Goal: Task Accomplishment & Management: Complete application form

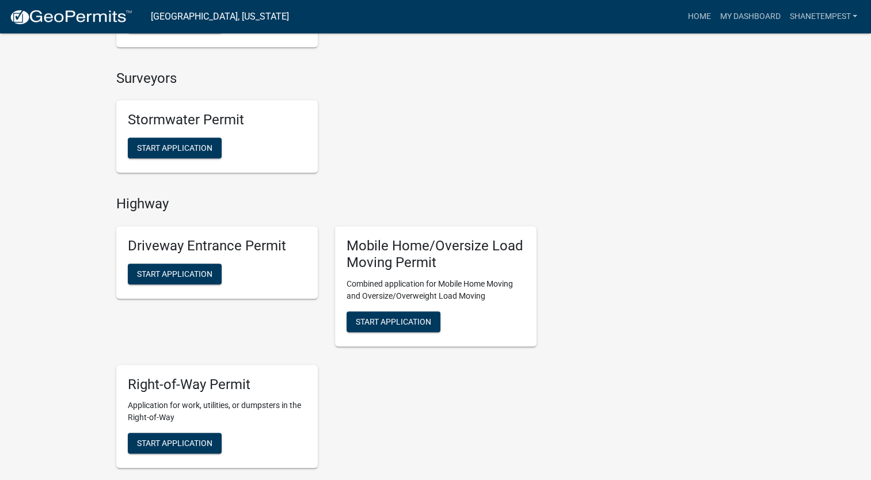
scroll to position [1151, 0]
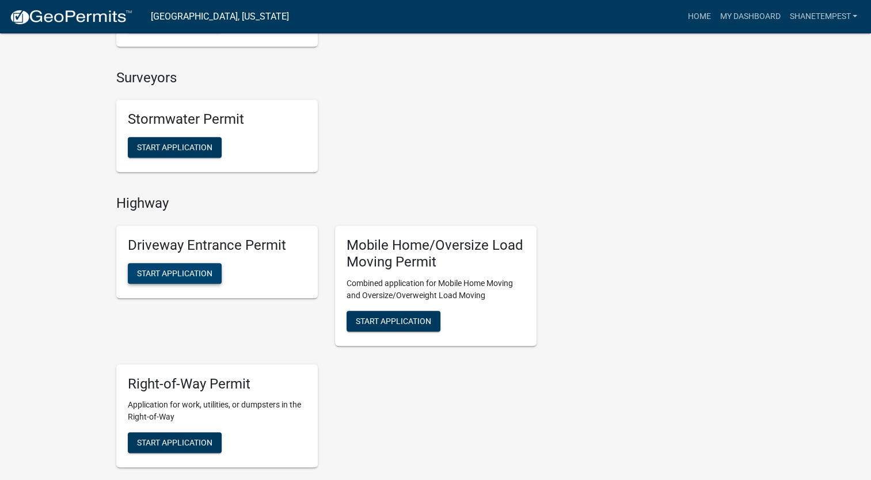
click at [173, 269] on span "Start Application" at bounding box center [174, 272] width 75 height 9
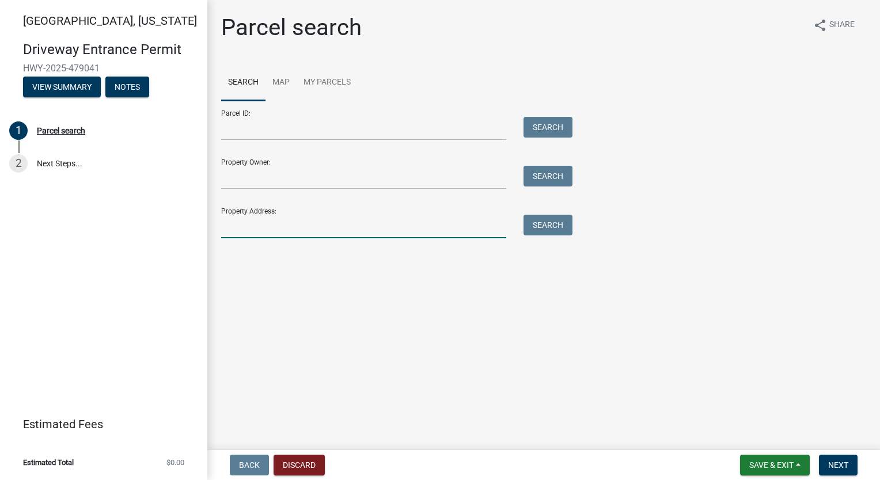
click at [305, 231] on input "Property Address:" at bounding box center [363, 227] width 285 height 24
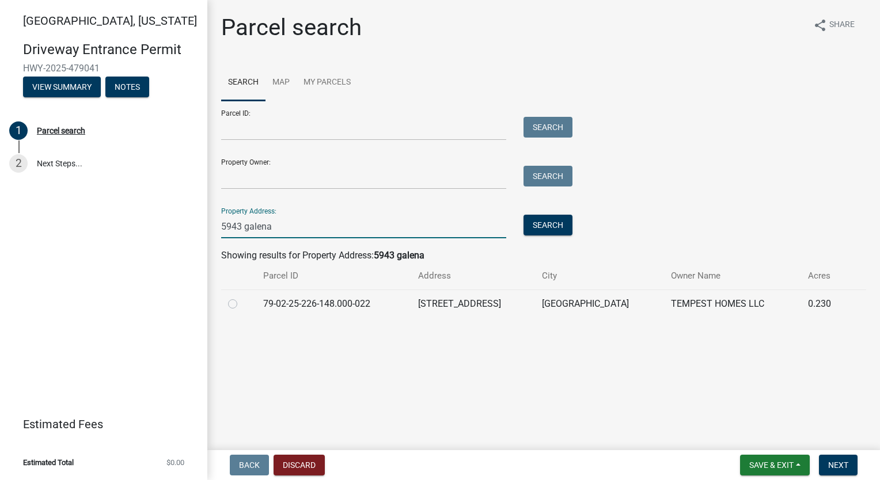
type input "5943 galena"
click at [242, 297] on label at bounding box center [242, 297] width 0 height 0
click at [242, 303] on input "radio" at bounding box center [245, 300] width 7 height 7
radio input "true"
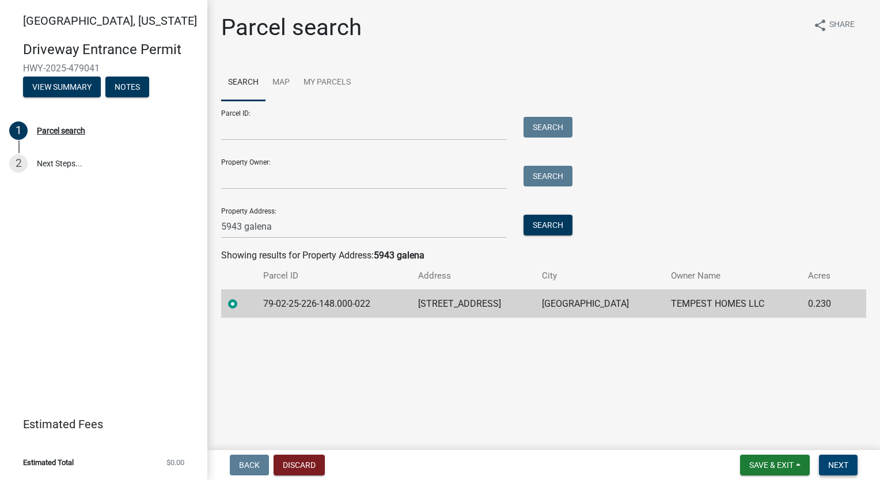
click at [830, 462] on span "Next" at bounding box center [838, 464] width 20 height 9
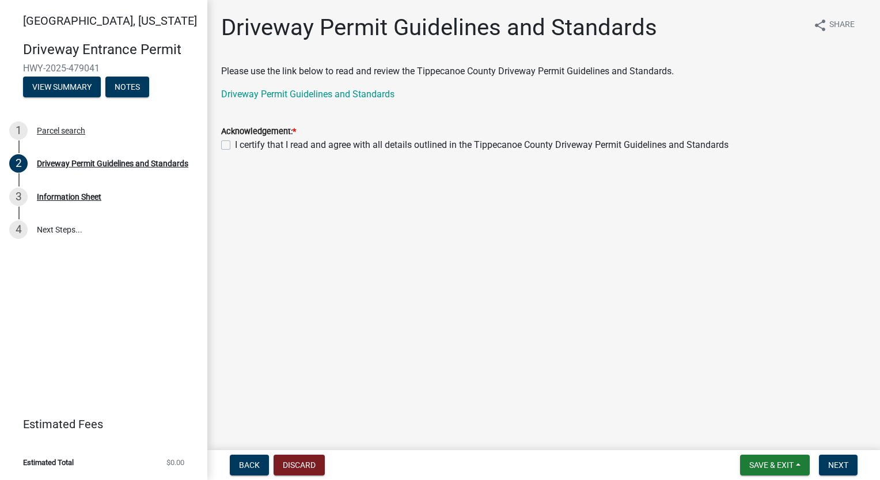
click at [235, 143] on label "I certify that I read and agree with all details outlined in the Tippecanoe Cou…" at bounding box center [481, 145] width 493 height 14
click at [235, 143] on input "I certify that I read and agree with all details outlined in the Tippecanoe Cou…" at bounding box center [238, 141] width 7 height 7
checkbox input "true"
click at [832, 466] on span "Next" at bounding box center [838, 464] width 20 height 9
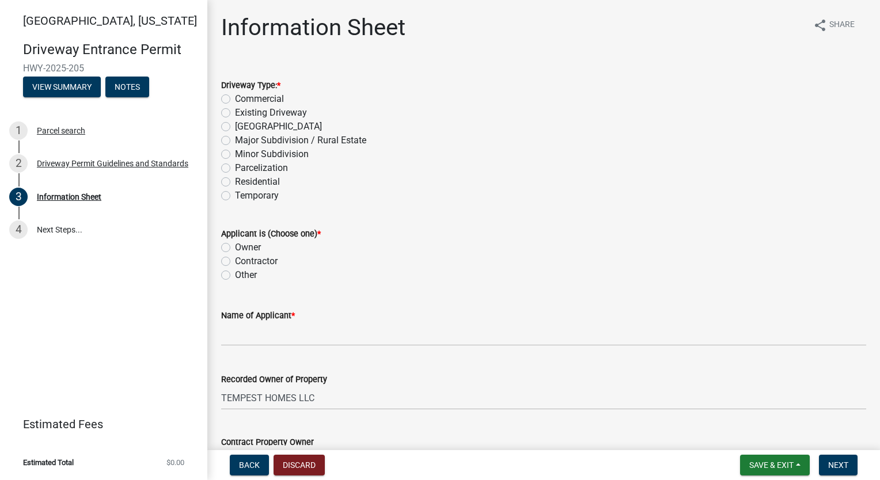
click at [235, 177] on label "Residential" at bounding box center [257, 182] width 45 height 14
click at [235, 177] on input "Residential" at bounding box center [238, 178] width 7 height 7
radio input "true"
click at [235, 248] on label "Owner" at bounding box center [248, 248] width 26 height 14
click at [235, 248] on input "Owner" at bounding box center [238, 244] width 7 height 7
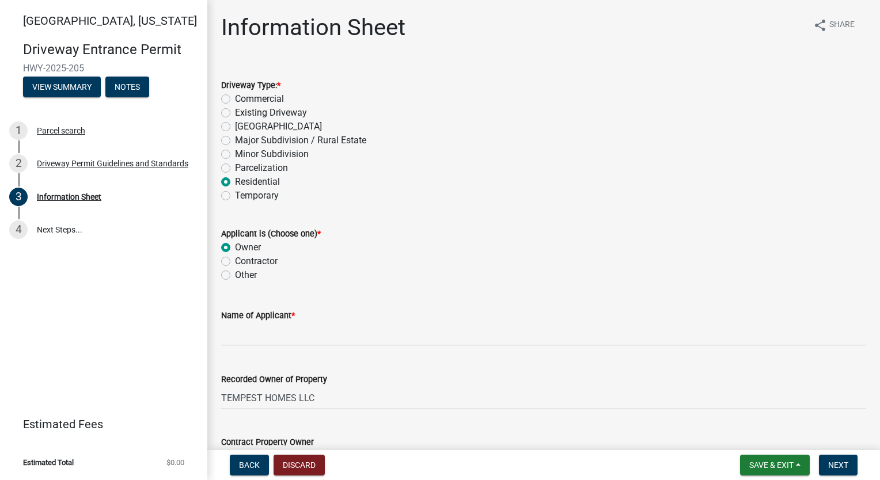
radio input "true"
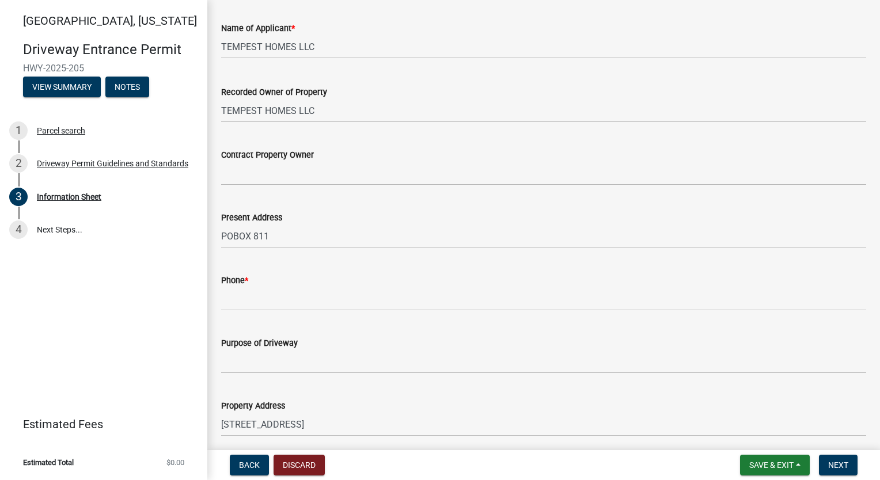
scroll to position [288, 0]
click at [268, 306] on input "Phone *" at bounding box center [543, 299] width 645 height 24
type input "7654186612"
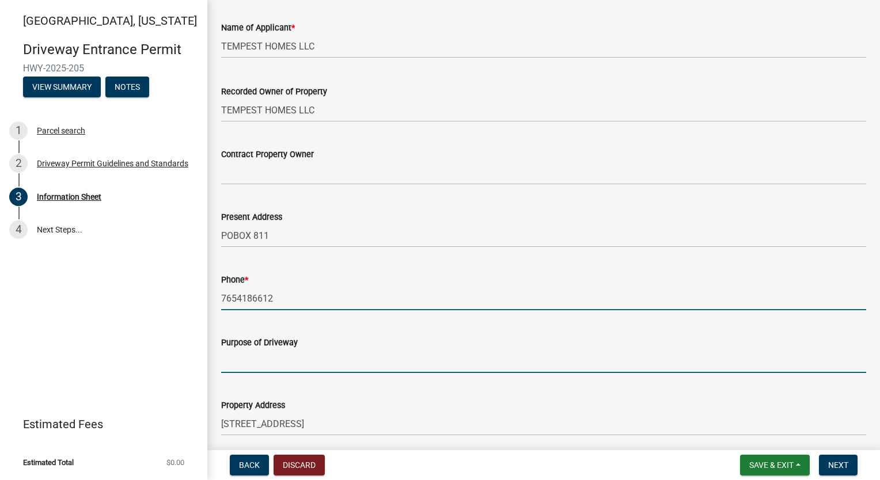
type input "Single Family Home"
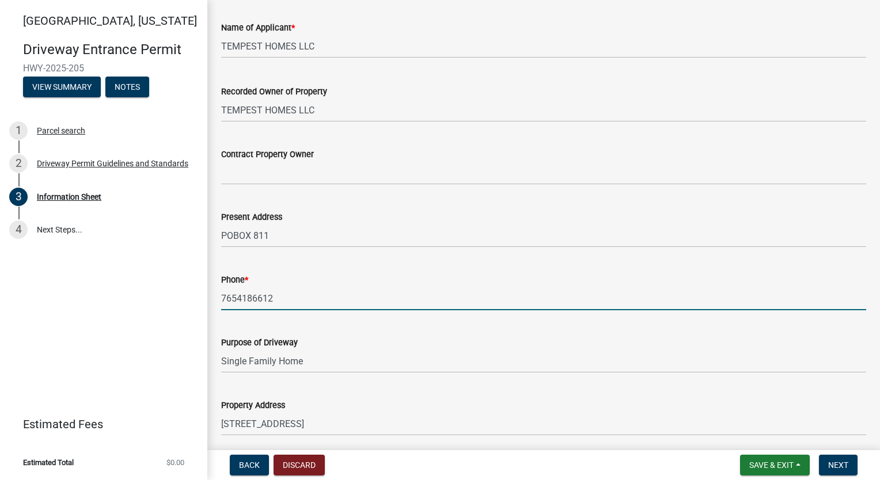
type input "29-23-3"
type input "[GEOGRAPHIC_DATA]"
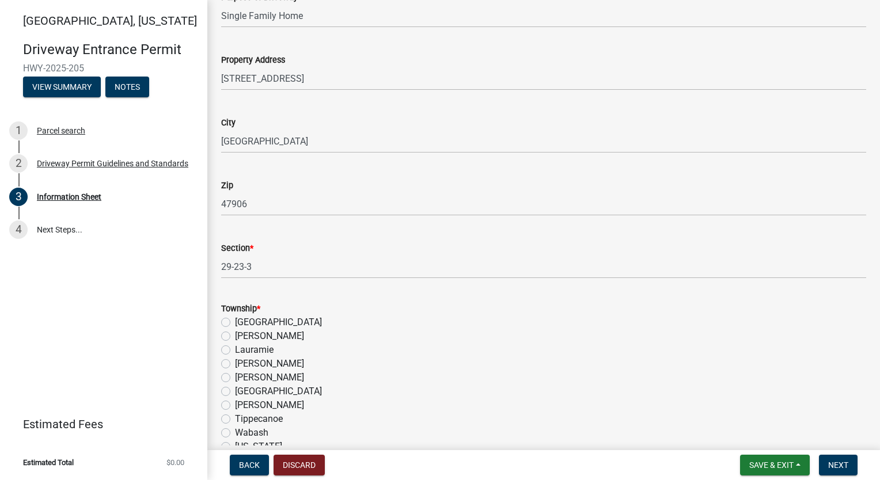
scroll to position [691, 0]
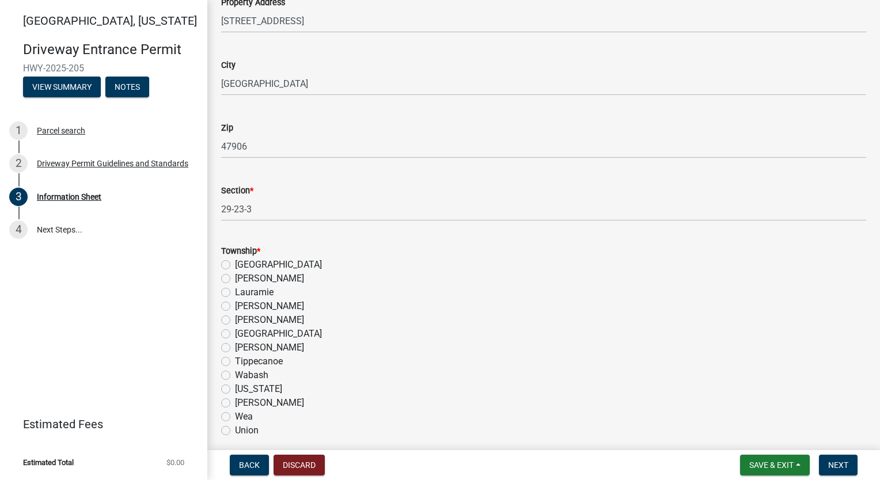
click at [235, 377] on label "Wabash" at bounding box center [251, 375] width 33 height 14
click at [235, 376] on input "Wabash" at bounding box center [238, 371] width 7 height 7
radio input "true"
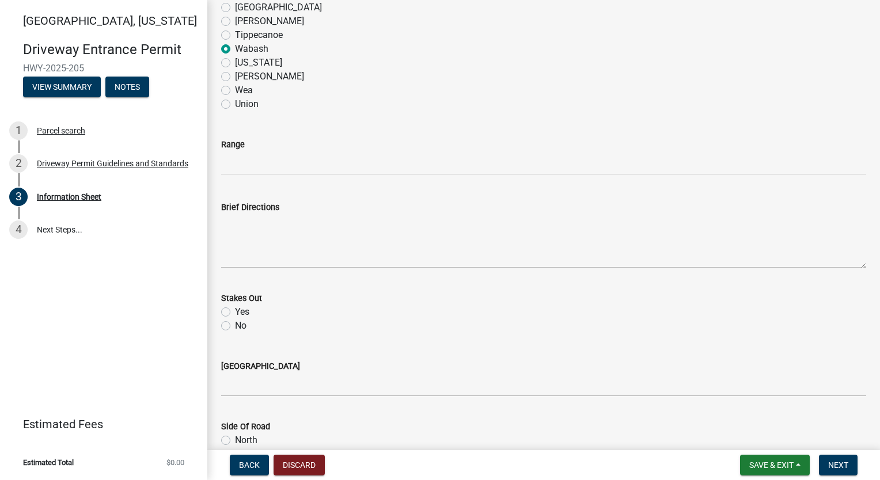
scroll to position [1094, 0]
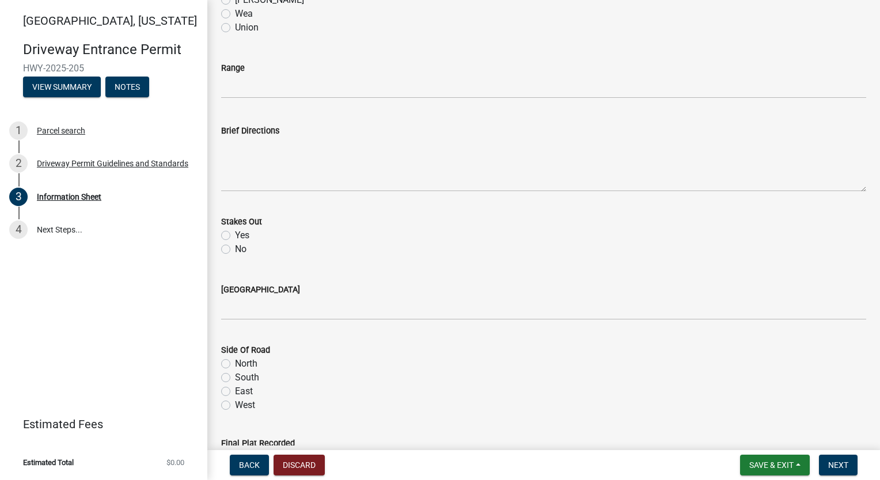
click at [235, 237] on label "Yes" at bounding box center [242, 236] width 14 height 14
click at [235, 236] on input "Yes" at bounding box center [238, 232] width 7 height 7
radio input "true"
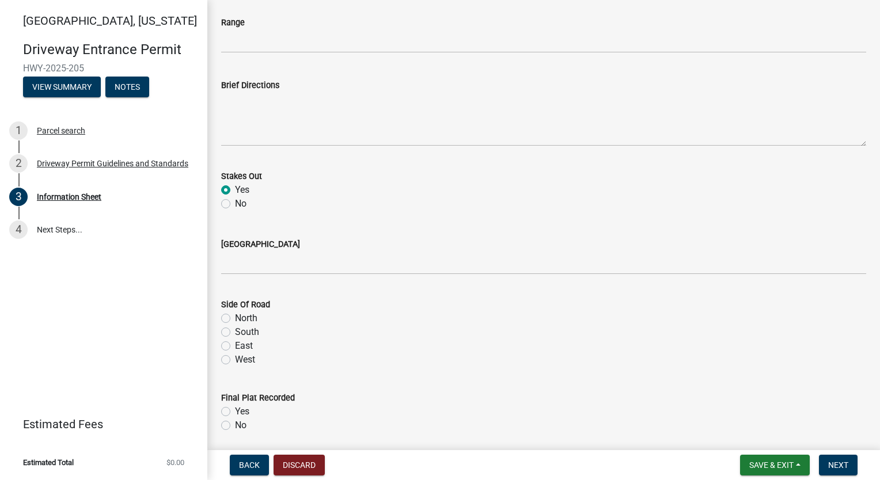
scroll to position [1209, 0]
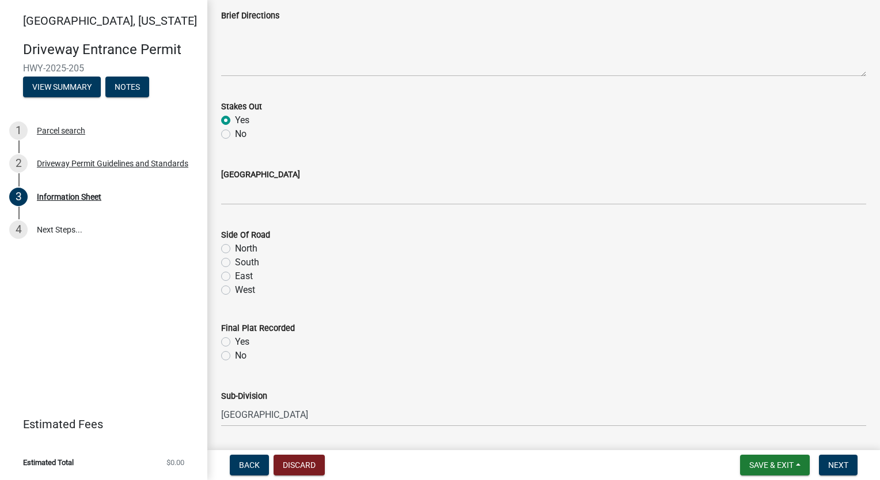
click at [235, 276] on label "East" at bounding box center [244, 276] width 18 height 14
click at [235, 276] on input "East" at bounding box center [238, 272] width 7 height 7
radio input "true"
click at [235, 339] on label "Yes" at bounding box center [242, 342] width 14 height 14
click at [235, 339] on input "Yes" at bounding box center [238, 338] width 7 height 7
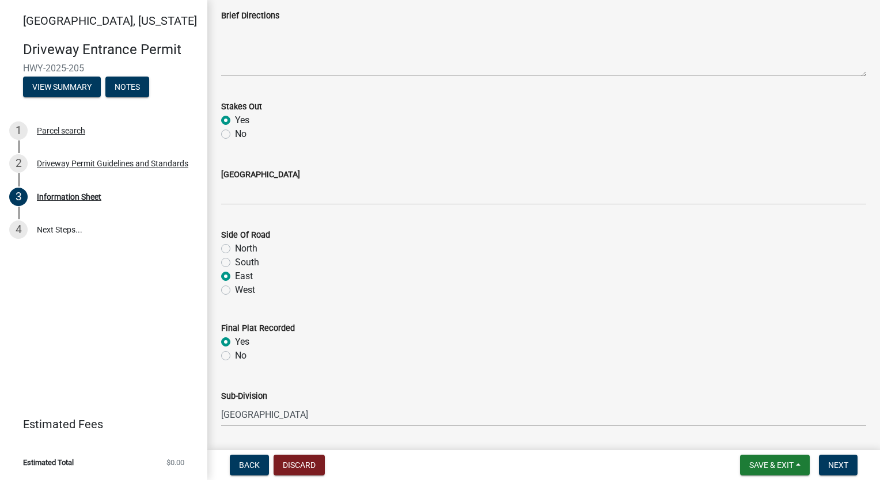
radio input "true"
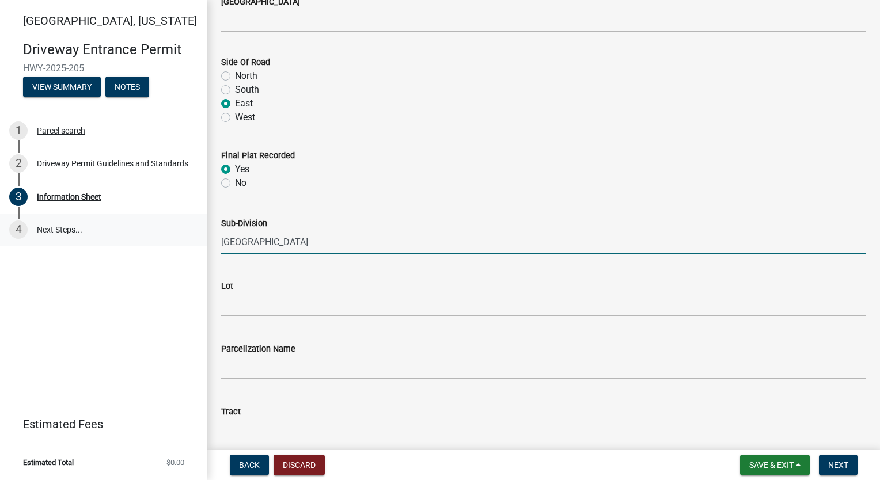
drag, startPoint x: 346, startPoint y: 243, endPoint x: 2, endPoint y: 244, distance: 344.2
click at [2, 244] on div "[GEOGRAPHIC_DATA][US_STATE] Entrance Permit HWY-2025-205 View Summary Notes 1 P…" at bounding box center [440, 240] width 880 height 480
type input "[PERSON_NAME] at [GEOGRAPHIC_DATA]"
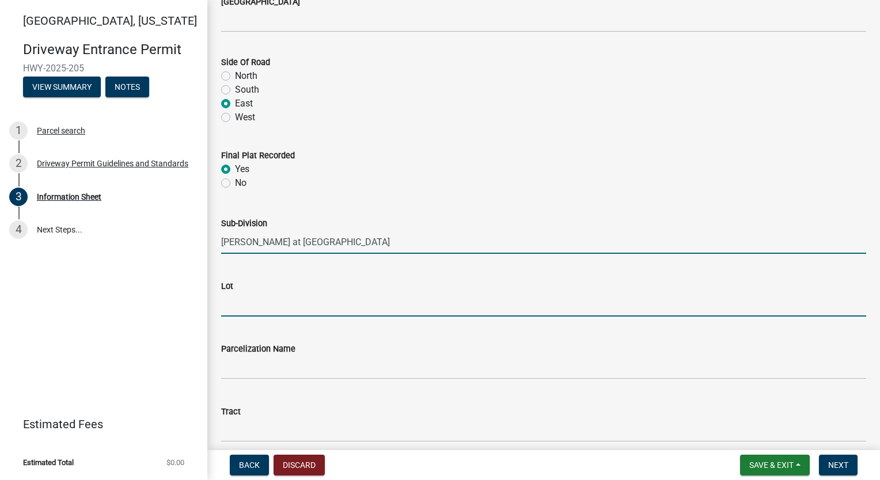
click at [249, 306] on input "Lot" at bounding box center [543, 305] width 645 height 24
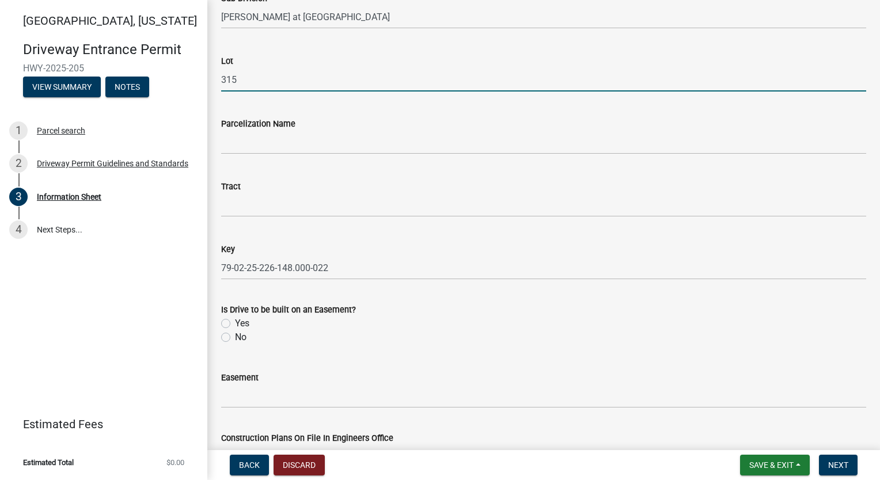
scroll to position [1669, 0]
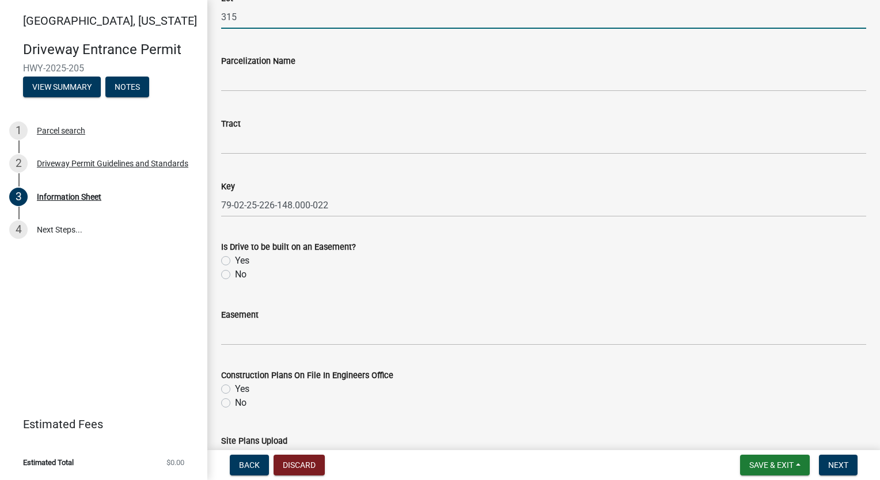
type input "315"
click at [235, 274] on label "No" at bounding box center [241, 275] width 12 height 14
click at [235, 274] on input "No" at bounding box center [238, 271] width 7 height 7
radio input "true"
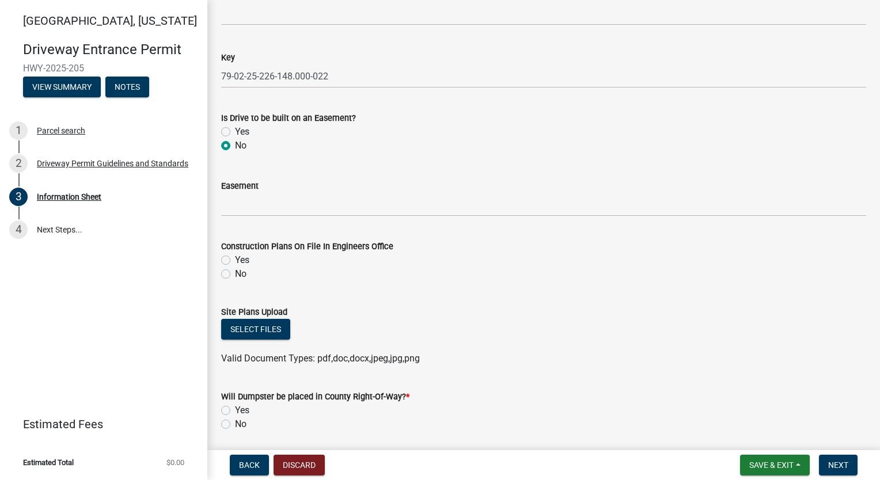
scroll to position [1839, 0]
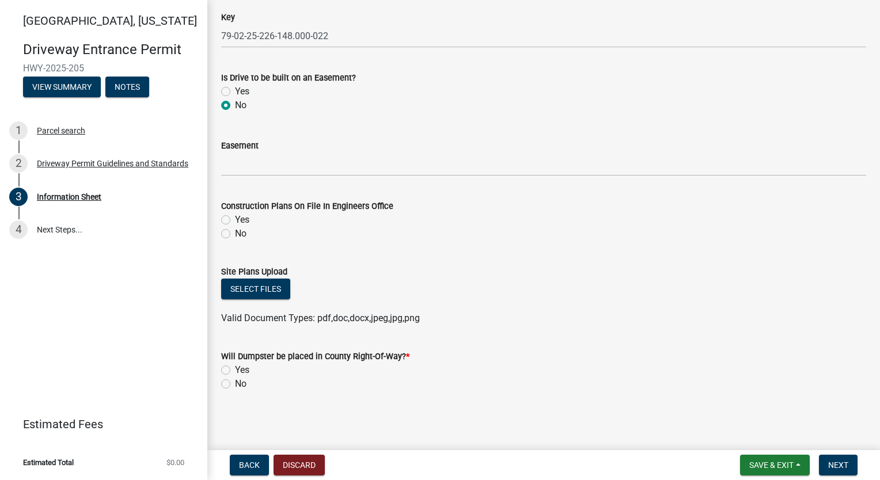
click at [235, 221] on label "Yes" at bounding box center [242, 220] width 14 height 14
click at [235, 220] on input "Yes" at bounding box center [238, 216] width 7 height 7
radio input "true"
click at [260, 294] on button "Select files" at bounding box center [255, 289] width 69 height 21
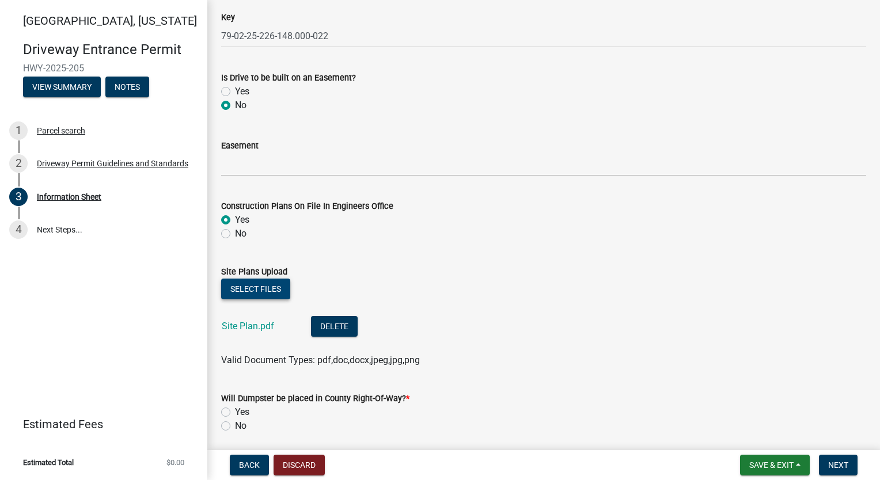
scroll to position [1881, 0]
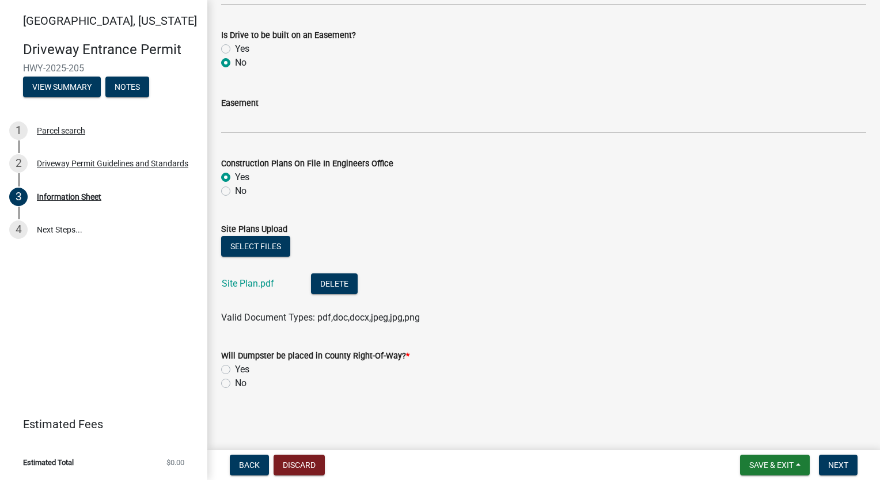
click at [235, 384] on label "No" at bounding box center [241, 383] width 12 height 14
click at [235, 384] on input "No" at bounding box center [238, 379] width 7 height 7
radio input "true"
click at [829, 460] on span "Next" at bounding box center [838, 464] width 20 height 9
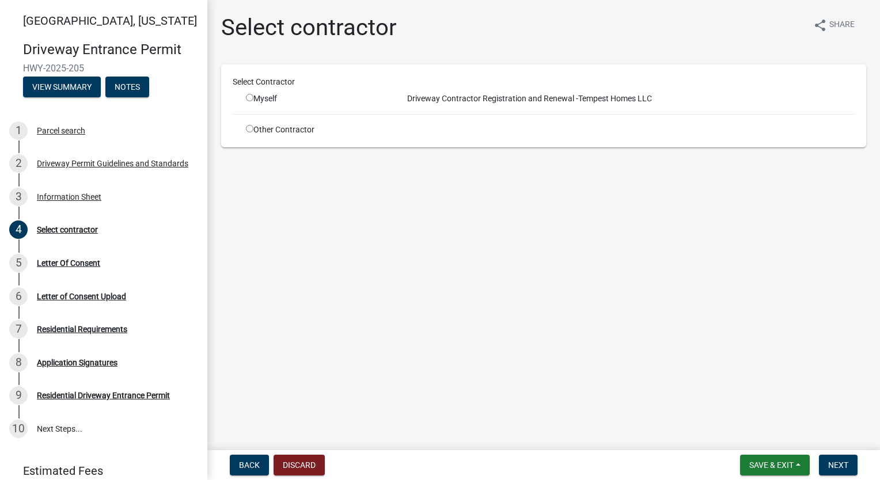
click at [248, 98] on input "radio" at bounding box center [249, 97] width 7 height 7
radio input "true"
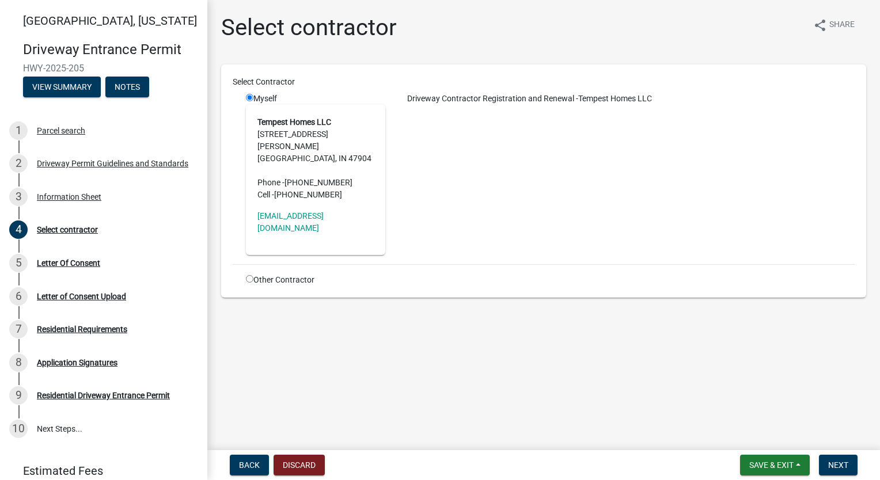
click at [569, 201] on div "Driveway Contractor Registration and Renewal - Tempest Homes LLC" at bounding box center [628, 174] width 469 height 162
click at [843, 466] on span "Next" at bounding box center [838, 464] width 20 height 9
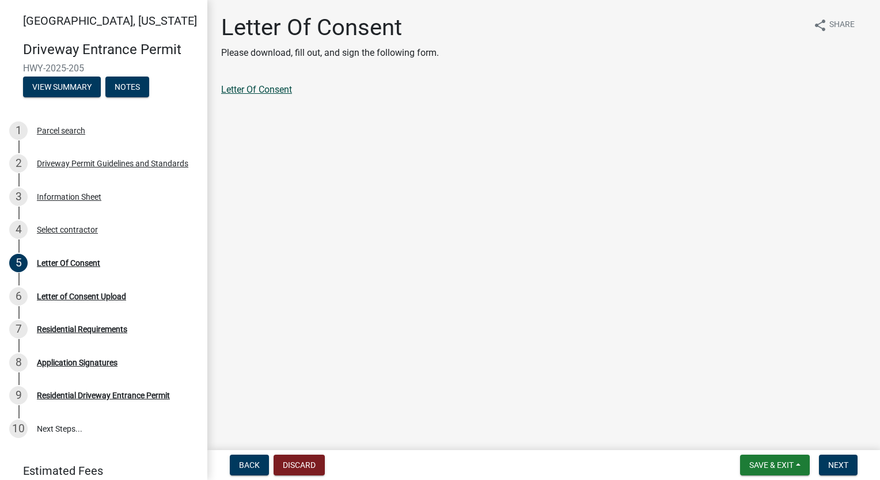
click at [264, 94] on link "Letter Of Consent" at bounding box center [256, 89] width 71 height 11
click at [852, 462] on button "Next" at bounding box center [838, 465] width 39 height 21
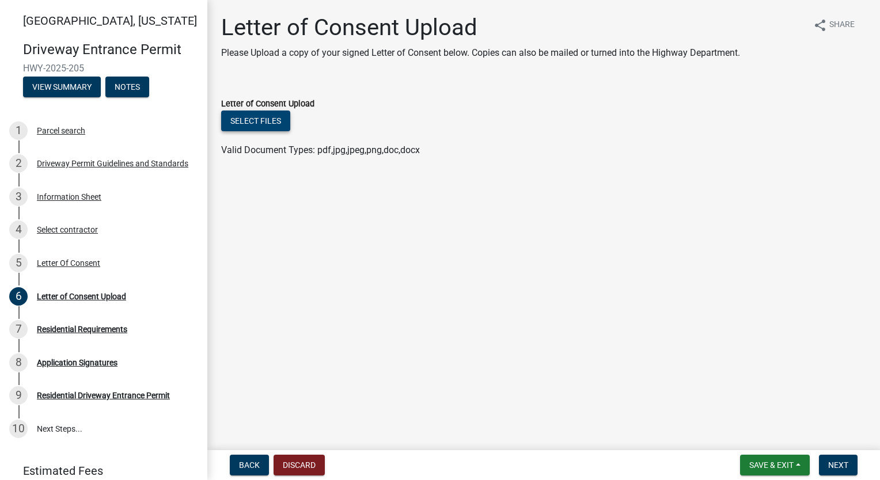
click at [262, 125] on button "Select files" at bounding box center [255, 121] width 69 height 21
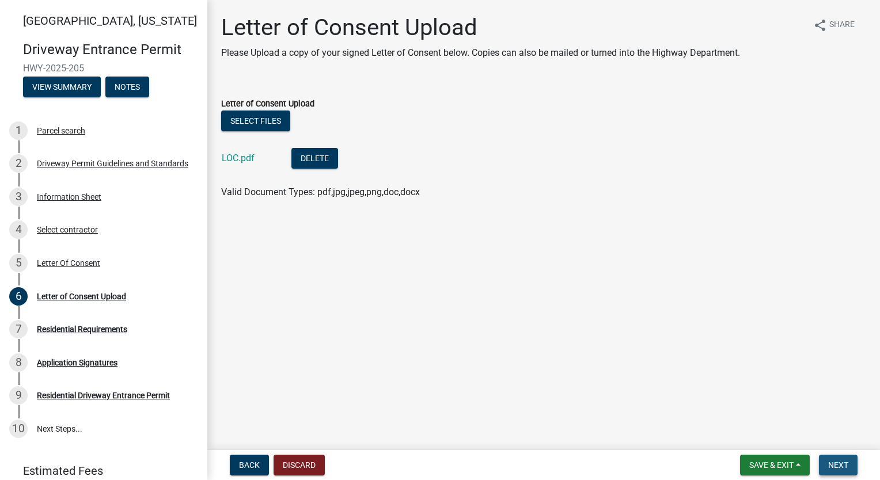
click at [836, 466] on span "Next" at bounding box center [838, 464] width 20 height 9
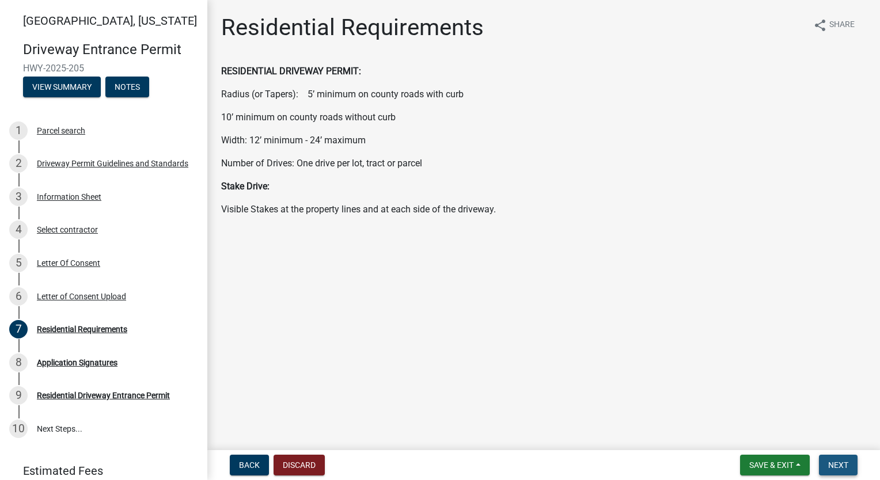
click at [852, 469] on button "Next" at bounding box center [838, 465] width 39 height 21
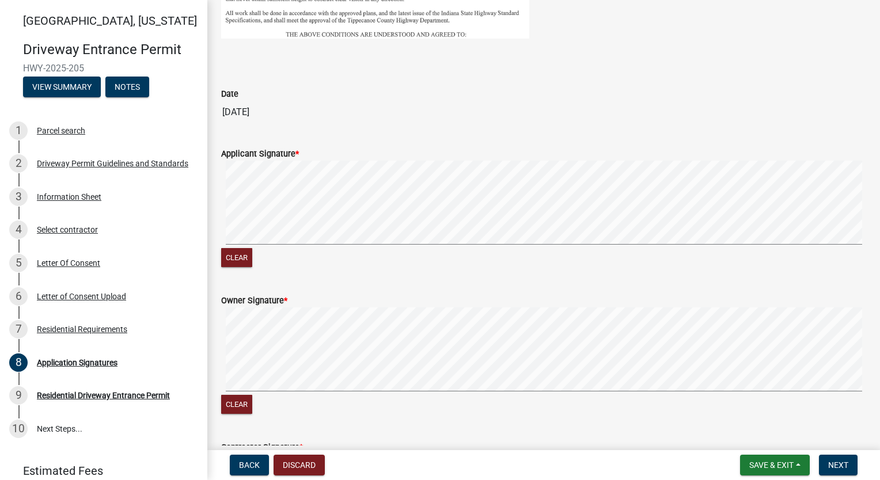
scroll to position [691, 0]
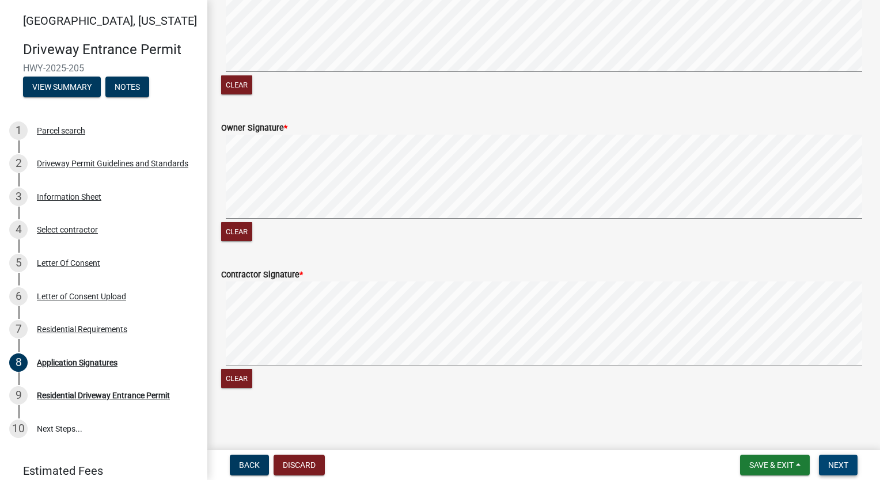
click at [838, 464] on span "Next" at bounding box center [838, 464] width 20 height 9
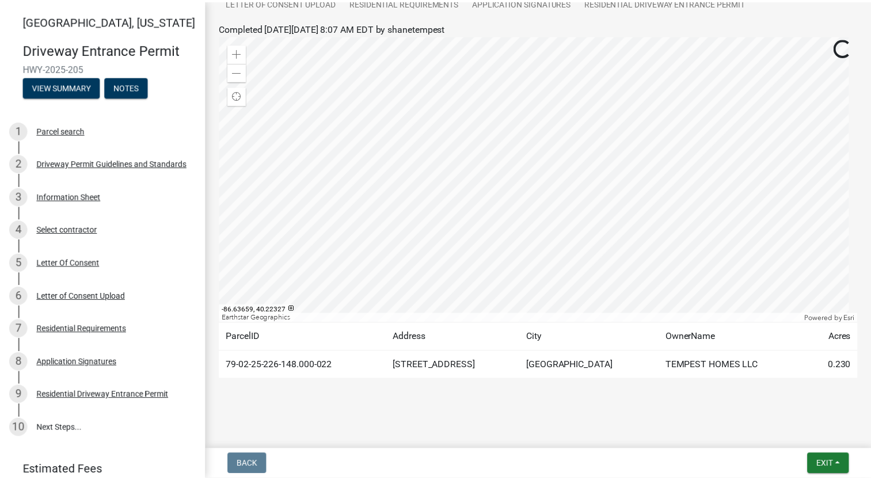
scroll to position [140, 0]
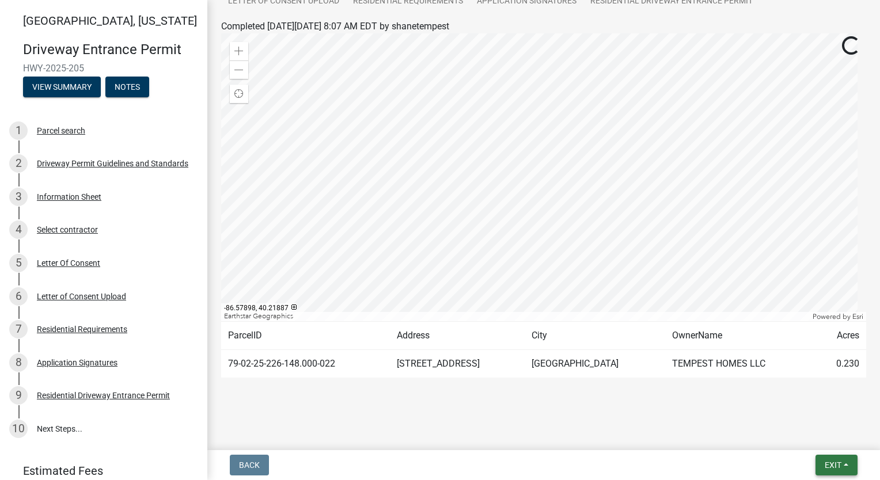
click at [837, 466] on span "Exit" at bounding box center [832, 464] width 17 height 9
click at [823, 436] on button "Save & Exit" at bounding box center [812, 435] width 92 height 28
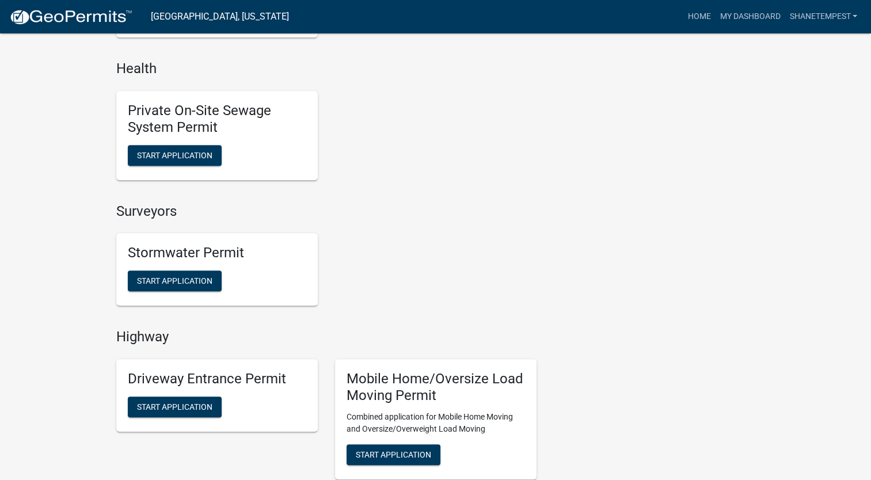
scroll to position [1036, 0]
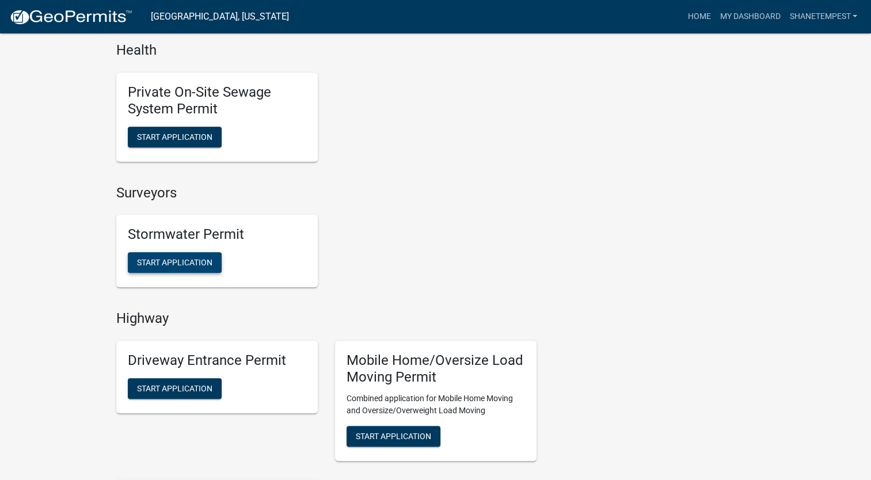
click at [180, 268] on button "Start Application" at bounding box center [175, 262] width 94 height 21
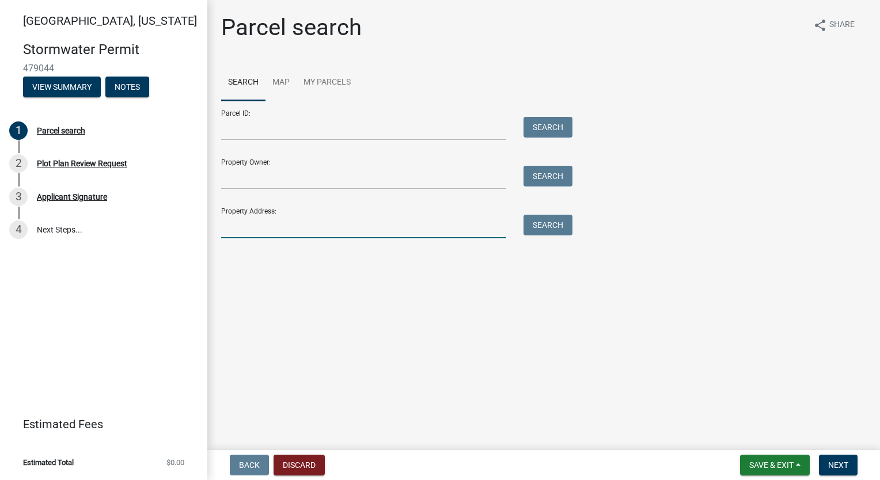
click at [327, 224] on input "Property Address:" at bounding box center [363, 227] width 285 height 24
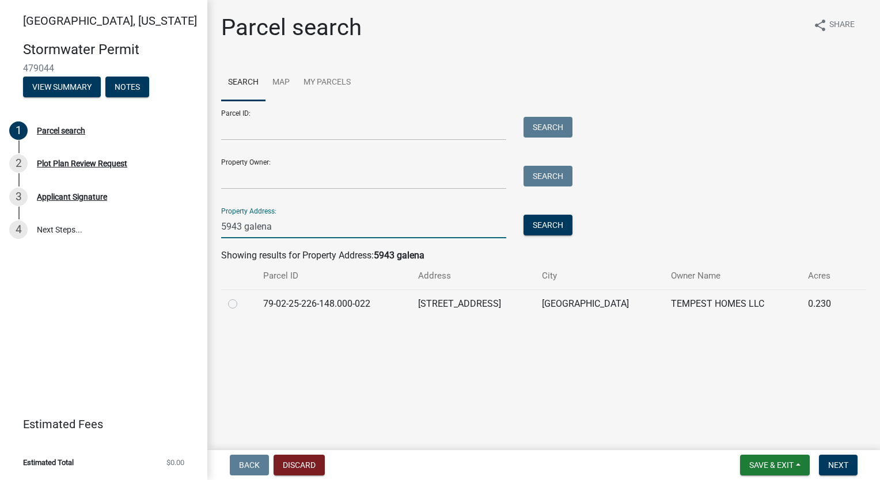
type input "5943 galena"
click at [242, 297] on label at bounding box center [242, 297] width 0 height 0
click at [242, 300] on input "radio" at bounding box center [245, 300] width 7 height 7
radio input "true"
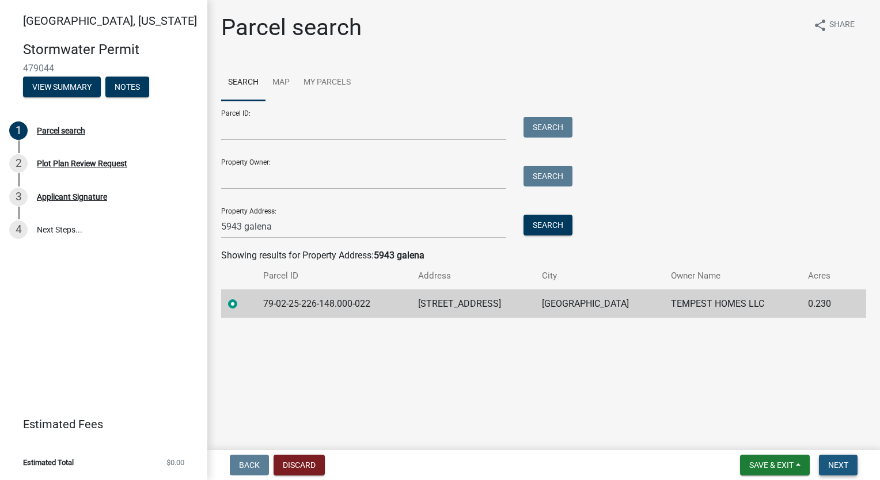
click at [847, 469] on span "Next" at bounding box center [838, 464] width 20 height 9
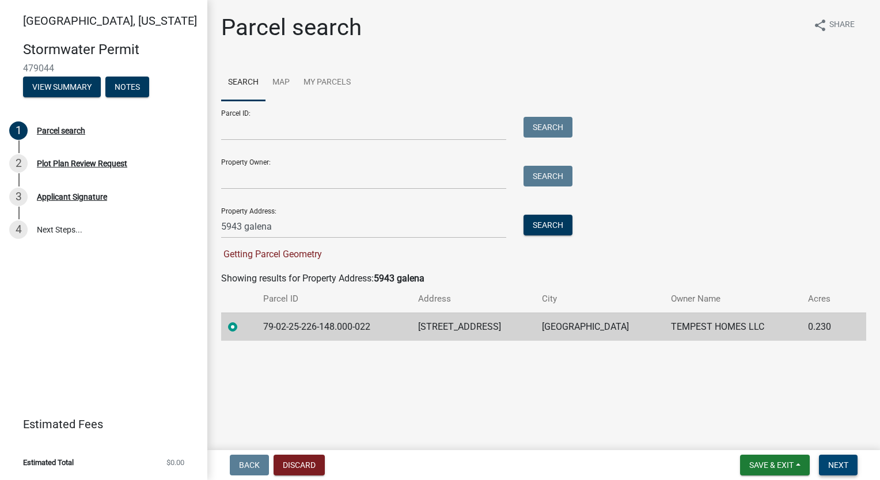
click at [830, 459] on button "Next" at bounding box center [838, 465] width 39 height 21
click at [527, 222] on button "Search" at bounding box center [547, 225] width 49 height 21
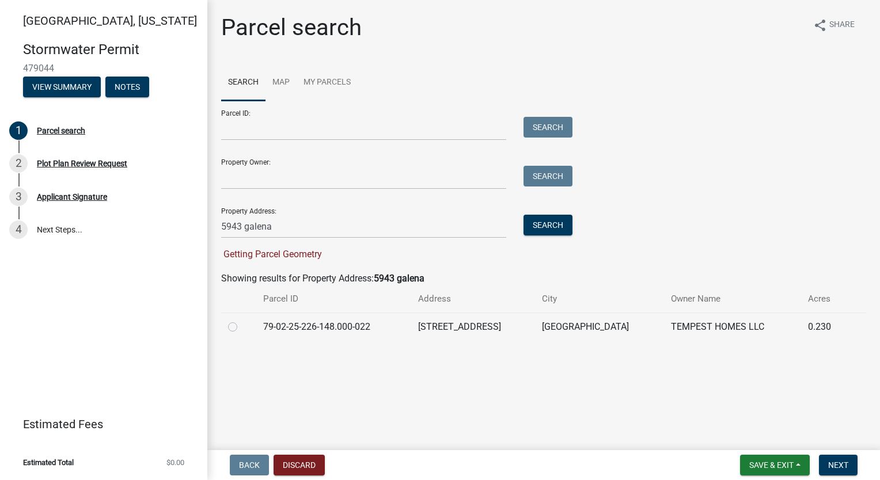
click at [242, 320] on label at bounding box center [242, 320] width 0 height 0
click at [242, 325] on input "radio" at bounding box center [245, 323] width 7 height 7
radio input "true"
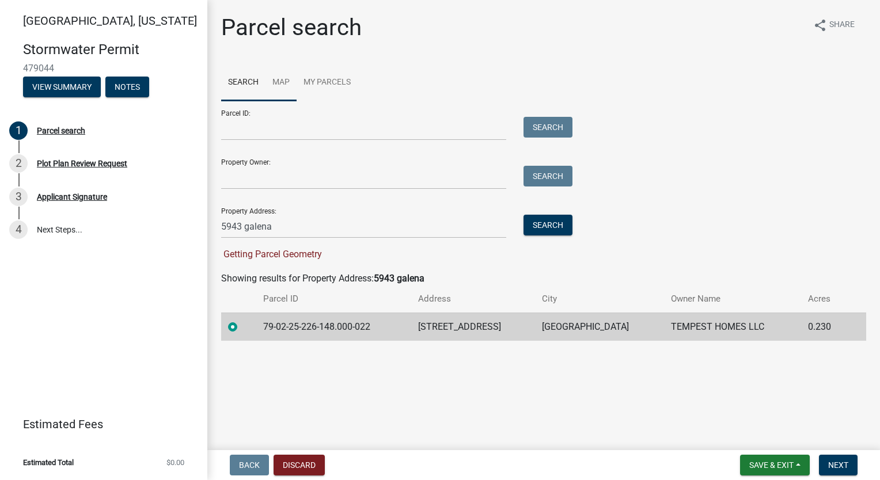
click at [270, 83] on link "Map" at bounding box center [280, 82] width 31 height 37
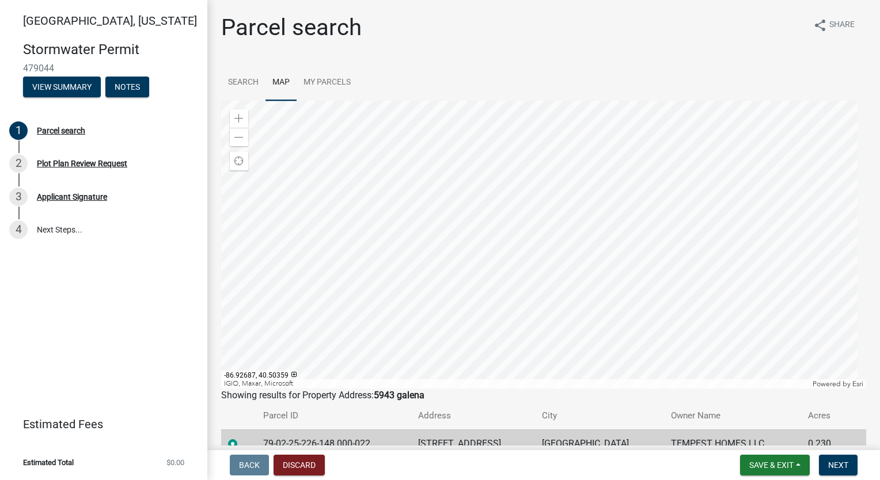
scroll to position [56, 0]
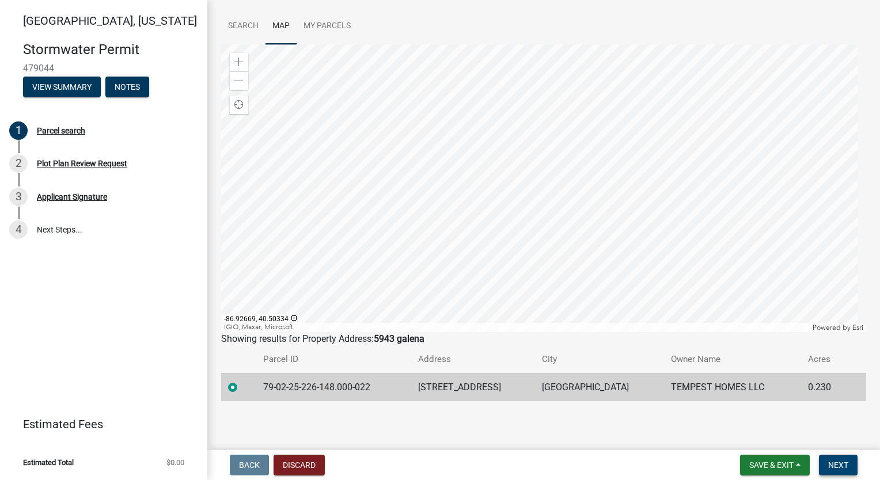
click at [843, 469] on span "Next" at bounding box center [838, 464] width 20 height 9
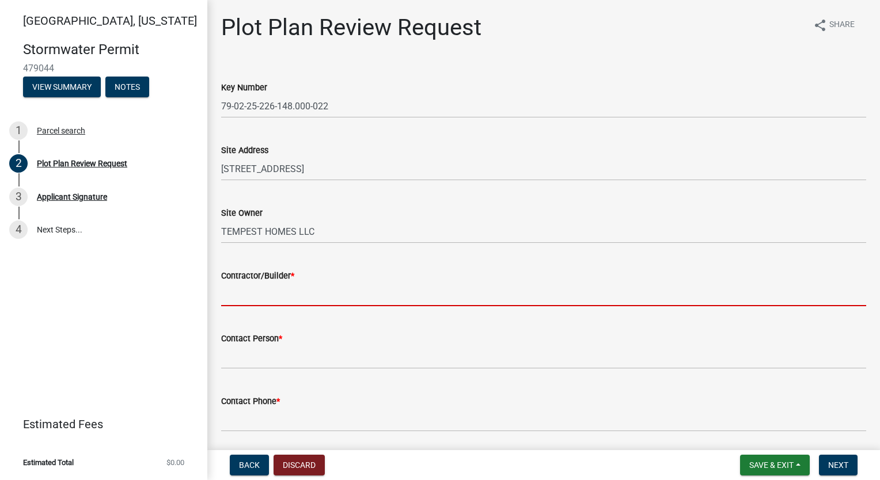
click at [271, 299] on input "Contractor/Builder *" at bounding box center [543, 295] width 645 height 24
type input "Tempest Homes"
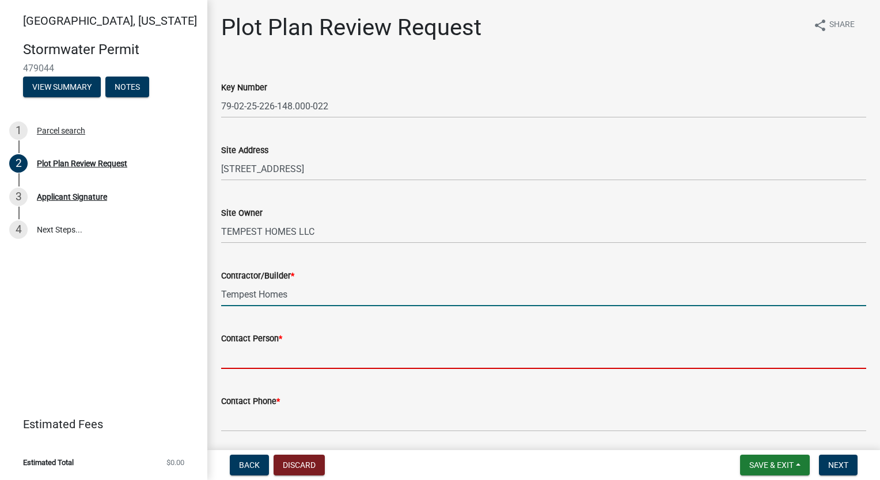
type input "[PERSON_NAME]"
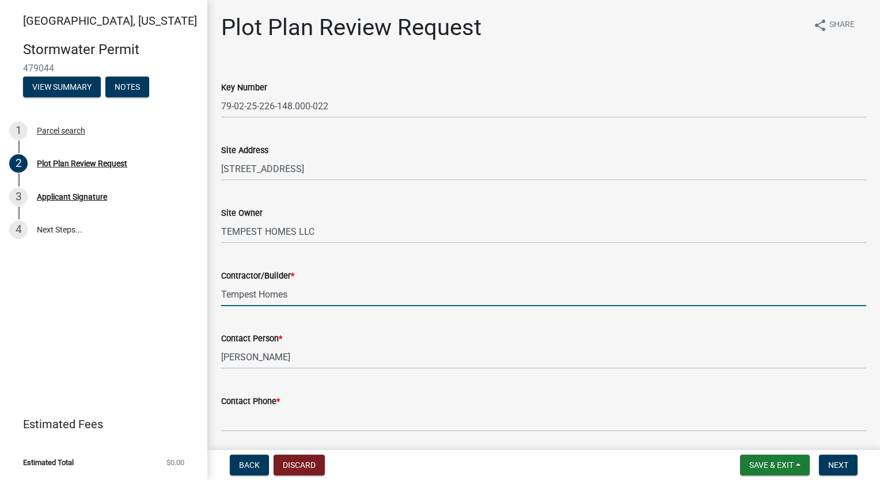
type input "7654186612"
type input "[EMAIL_ADDRESS][DOMAIN_NAME]"
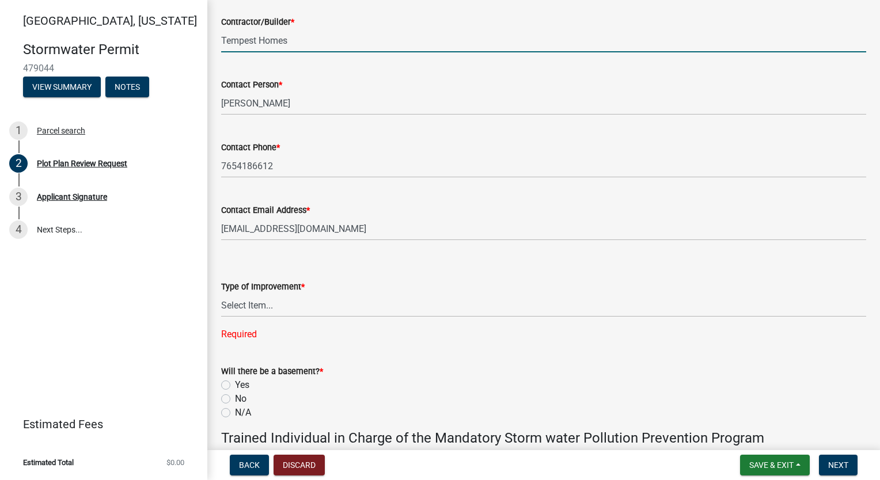
scroll to position [403, 0]
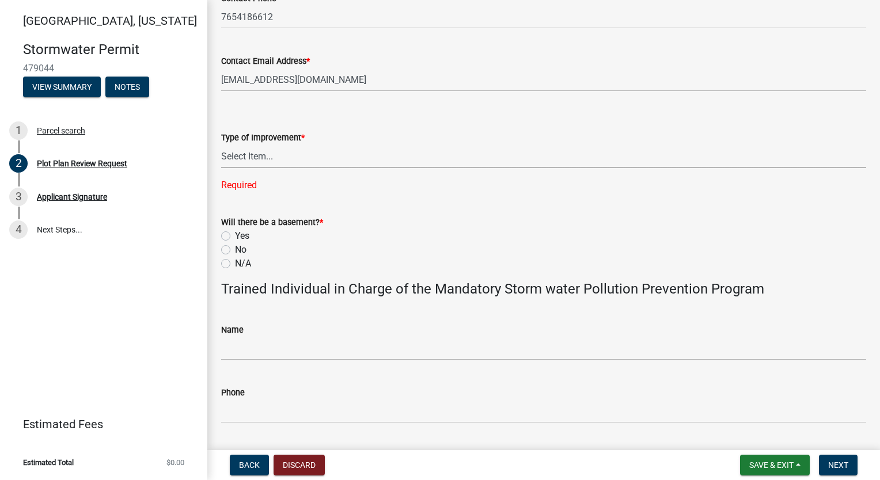
click at [318, 158] on select "Select Item... Agricultural Building Attached Garage Commercial Deck Detached G…" at bounding box center [543, 156] width 645 height 24
click at [221, 144] on select "Select Item... Agricultural Building Attached Garage Commercial Deck Detached G…" at bounding box center [543, 156] width 645 height 24
select select "b583a170-26d7-469b-a390-0aed4d149ee1"
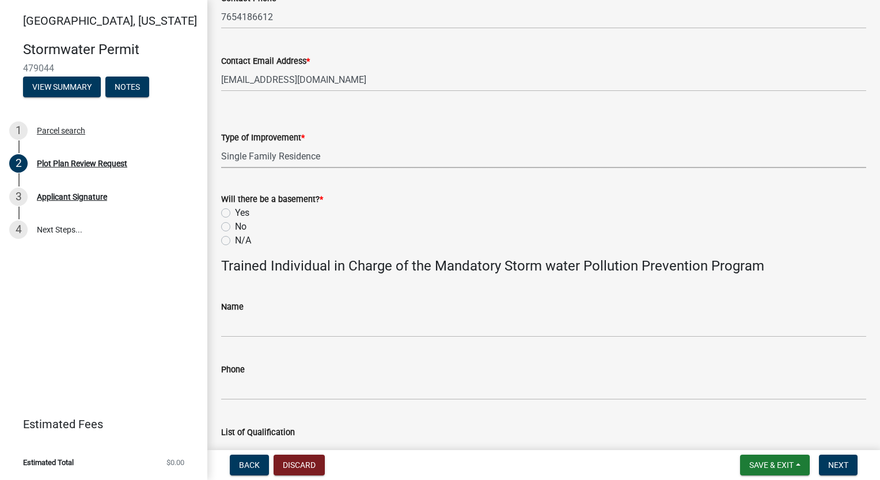
click at [235, 224] on label "No" at bounding box center [241, 227] width 12 height 14
click at [235, 224] on input "No" at bounding box center [238, 223] width 7 height 7
radio input "true"
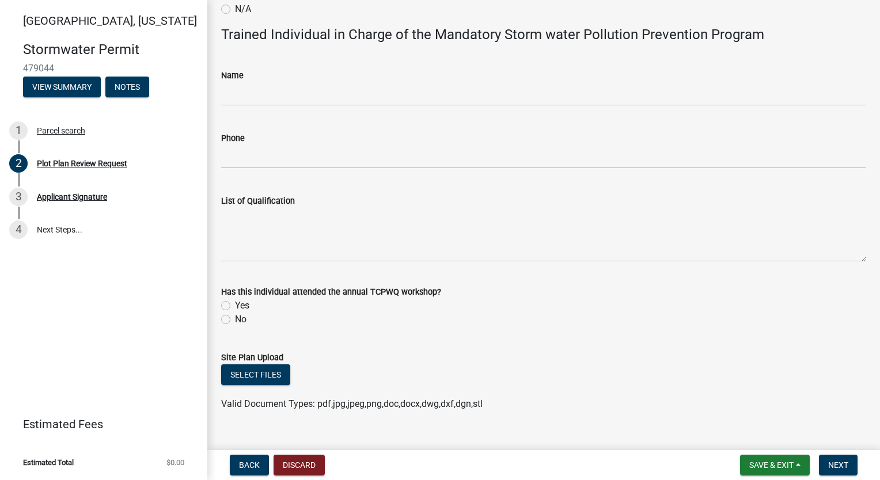
scroll to position [654, 0]
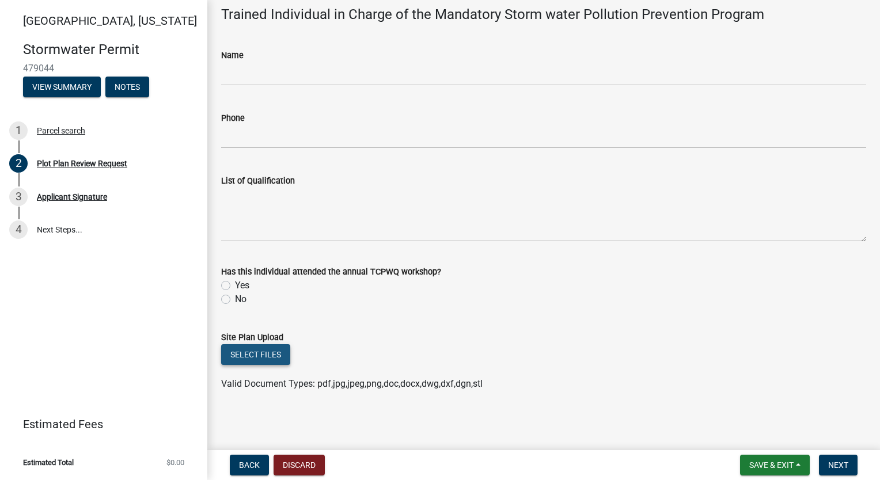
click at [256, 358] on button "Select files" at bounding box center [255, 354] width 69 height 21
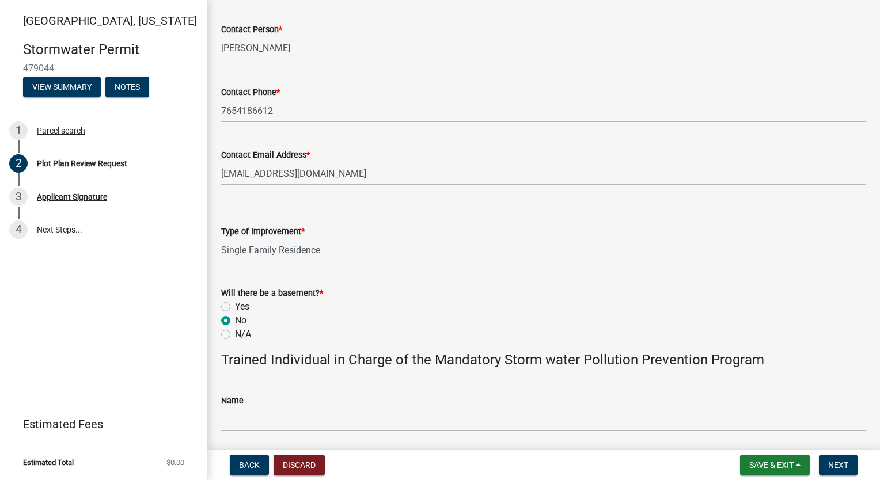
scroll to position [697, 0]
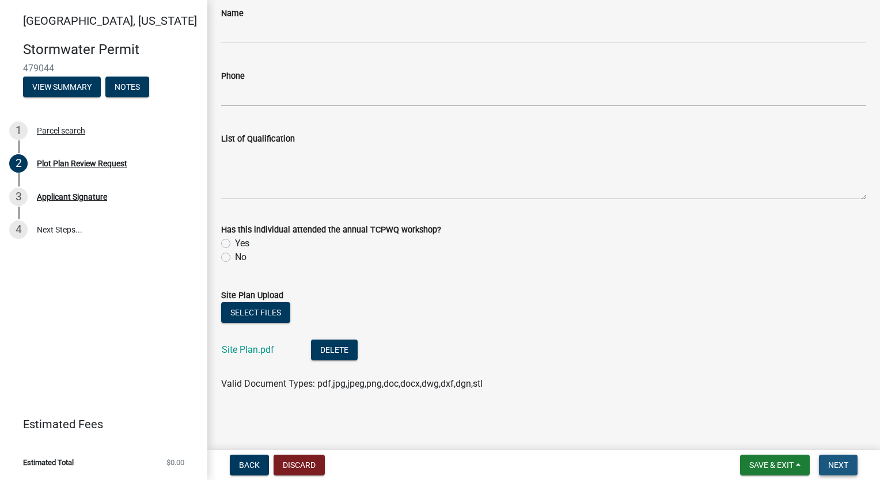
click at [834, 461] on span "Next" at bounding box center [838, 464] width 20 height 9
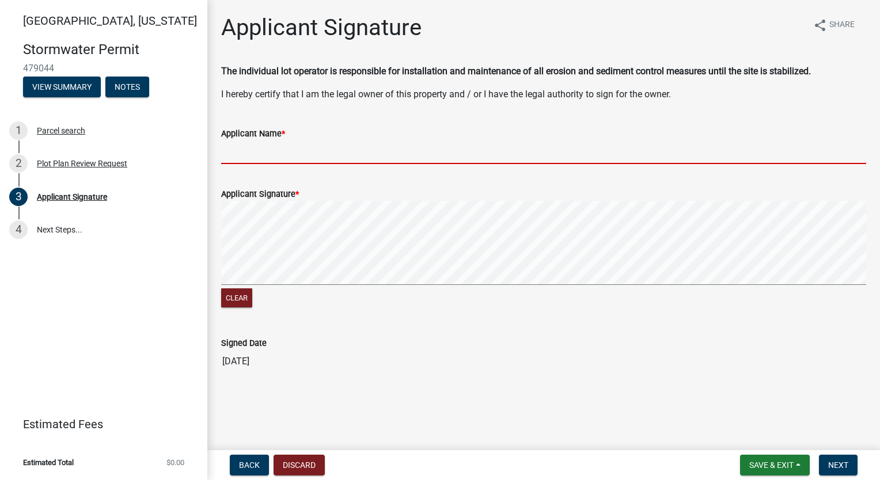
click at [264, 152] on input "Applicant Name *" at bounding box center [543, 152] width 645 height 24
type input "[PERSON_NAME]"
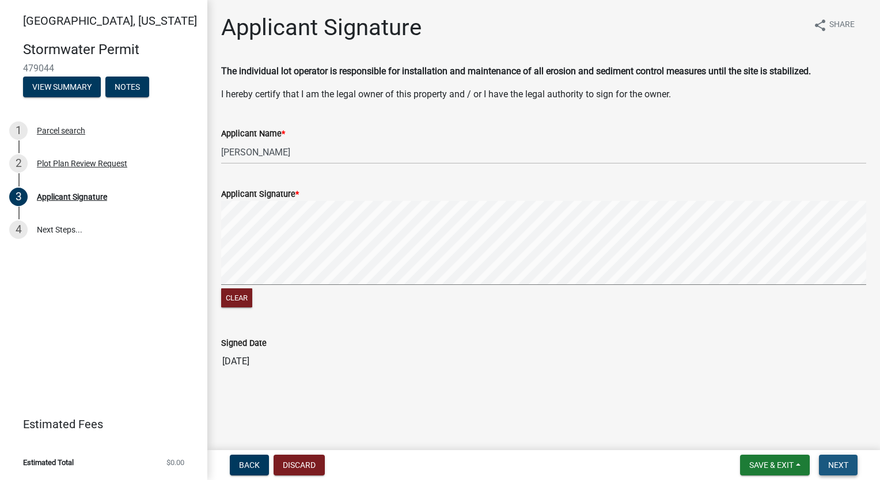
click at [843, 463] on span "Next" at bounding box center [838, 464] width 20 height 9
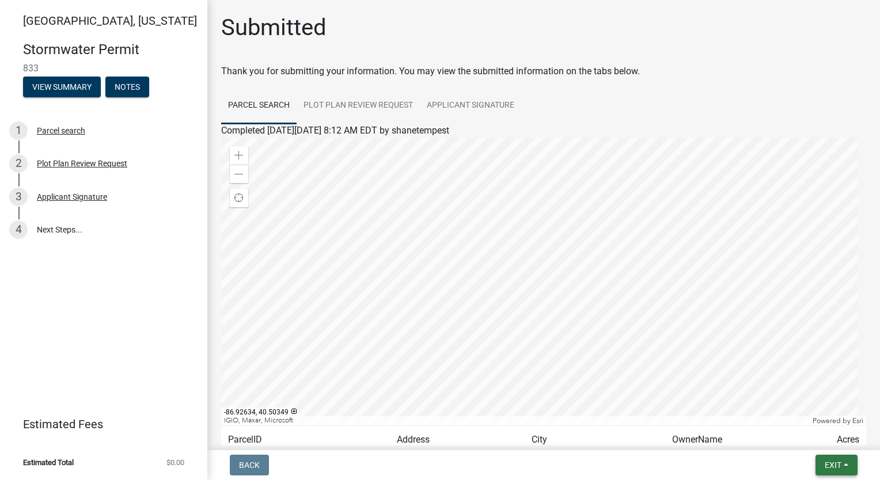
click at [839, 460] on span "Exit" at bounding box center [832, 464] width 17 height 9
click at [820, 432] on button "Save & Exit" at bounding box center [812, 435] width 92 height 28
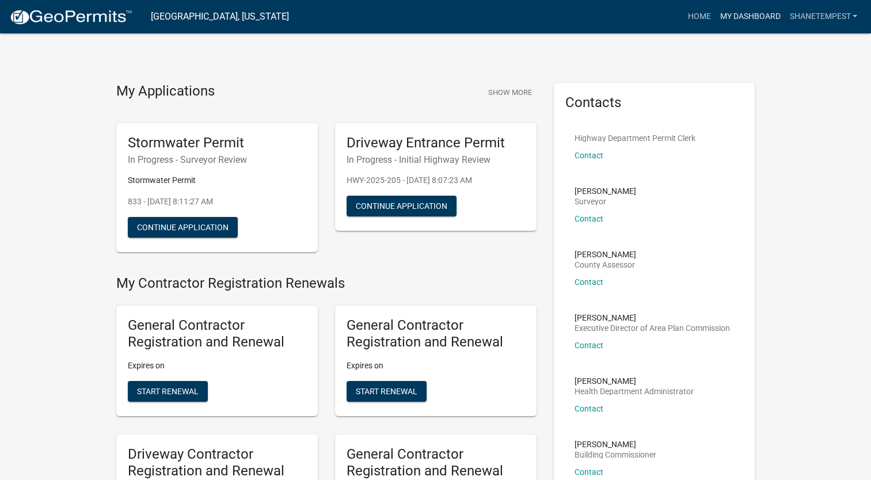
click at [743, 20] on link "My Dashboard" at bounding box center [750, 17] width 70 height 22
